Goal: Task Accomplishment & Management: Use online tool/utility

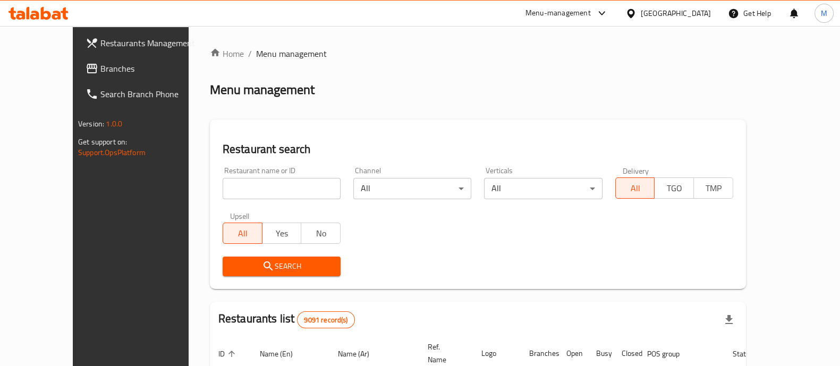
click at [223, 185] on input "search" at bounding box center [282, 188] width 118 height 21
type input "crispy basket"
click button "Search" at bounding box center [282, 266] width 118 height 20
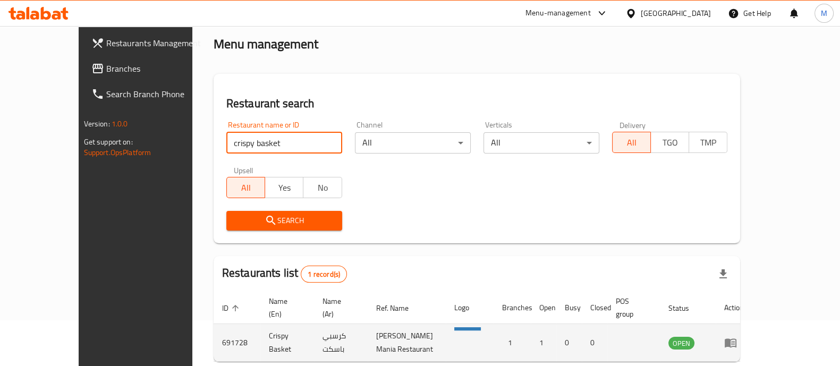
scroll to position [66, 0]
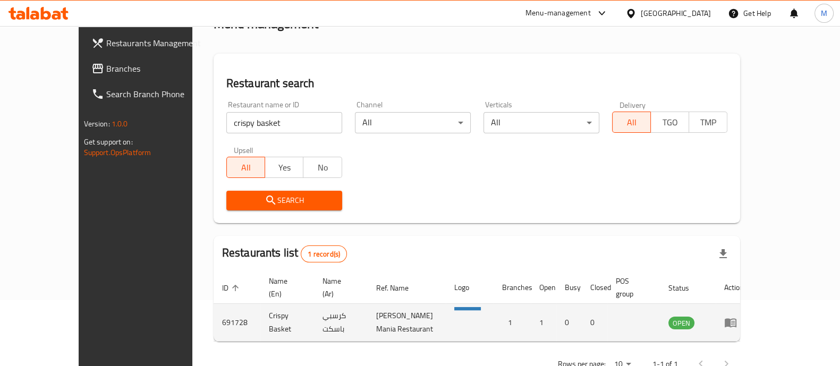
click at [752, 304] on td "enhanced table" at bounding box center [733, 323] width 37 height 38
click at [734, 321] on icon "enhanced table" at bounding box center [733, 323] width 4 height 4
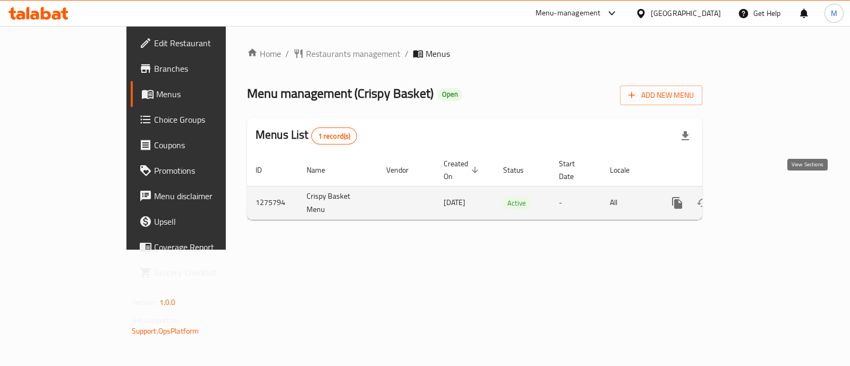
click at [760, 196] on icon "enhanced table" at bounding box center [753, 202] width 13 height 13
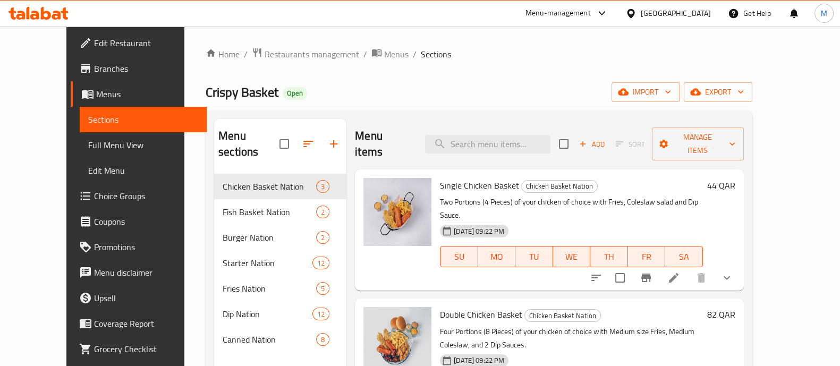
click at [94, 196] on span "Choice Groups" at bounding box center [146, 196] width 104 height 13
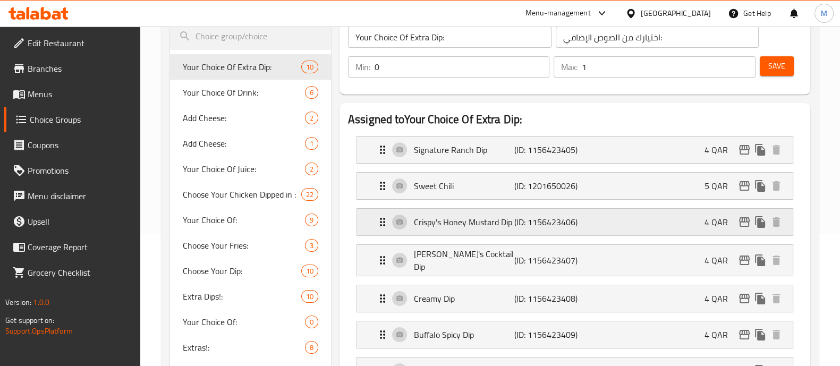
scroll to position [66, 0]
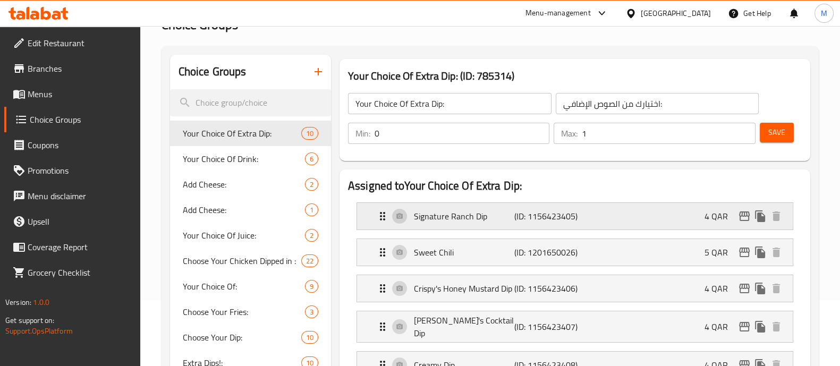
click at [478, 216] on p "Signature Ranch Dip" at bounding box center [464, 216] width 100 height 13
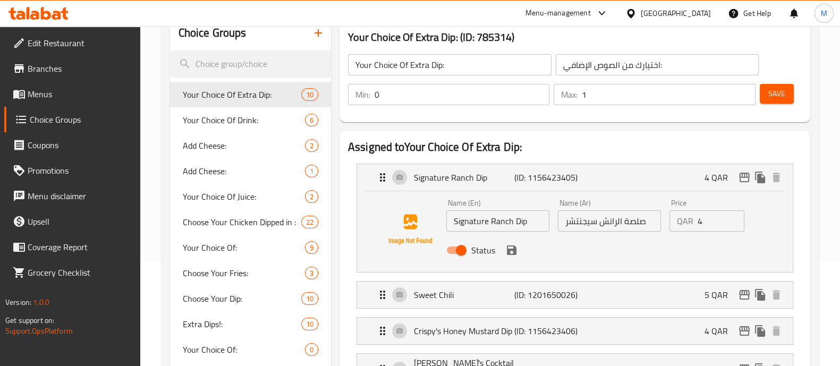
scroll to position [132, 0]
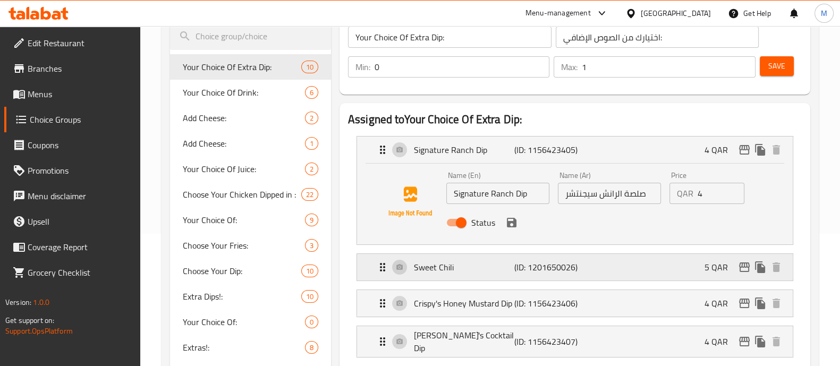
click at [427, 264] on p "Sweet Chili" at bounding box center [464, 267] width 100 height 13
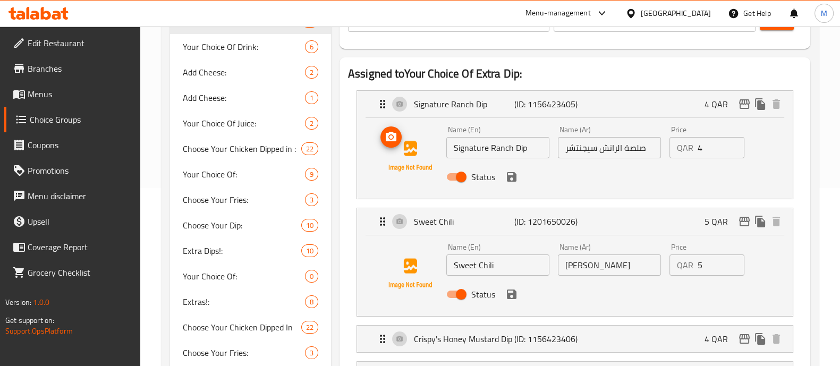
scroll to position [199, 0]
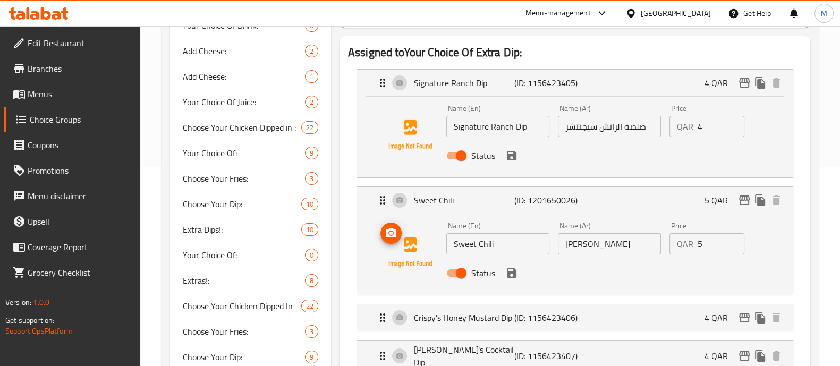
click at [386, 234] on icon "upload picture" at bounding box center [391, 233] width 11 height 10
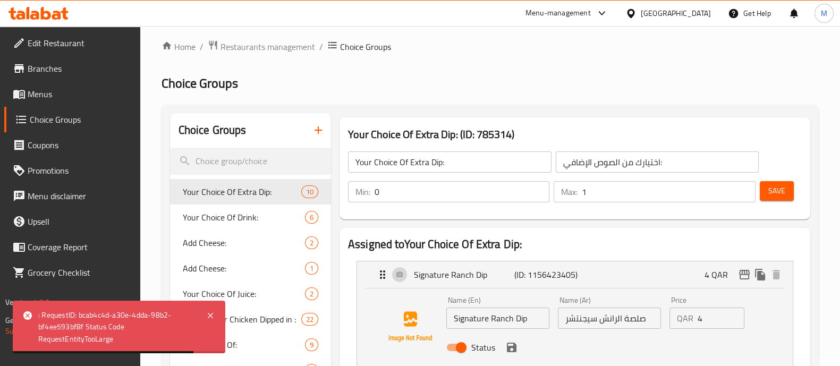
scroll to position [0, 0]
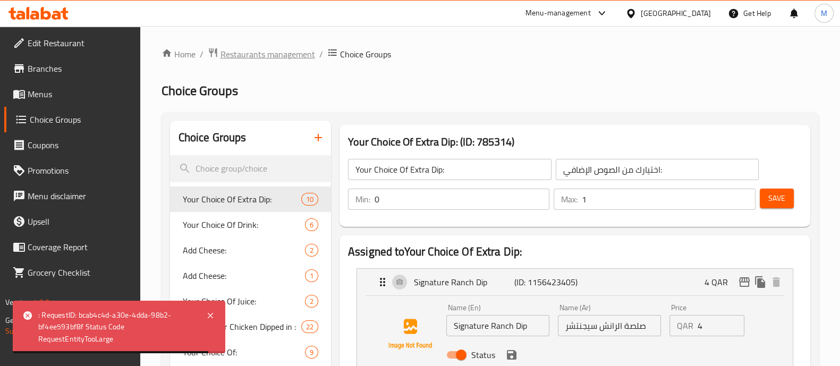
click at [294, 49] on span "Restaurants management" at bounding box center [267, 54] width 95 height 13
